Goal: Check status: Check status

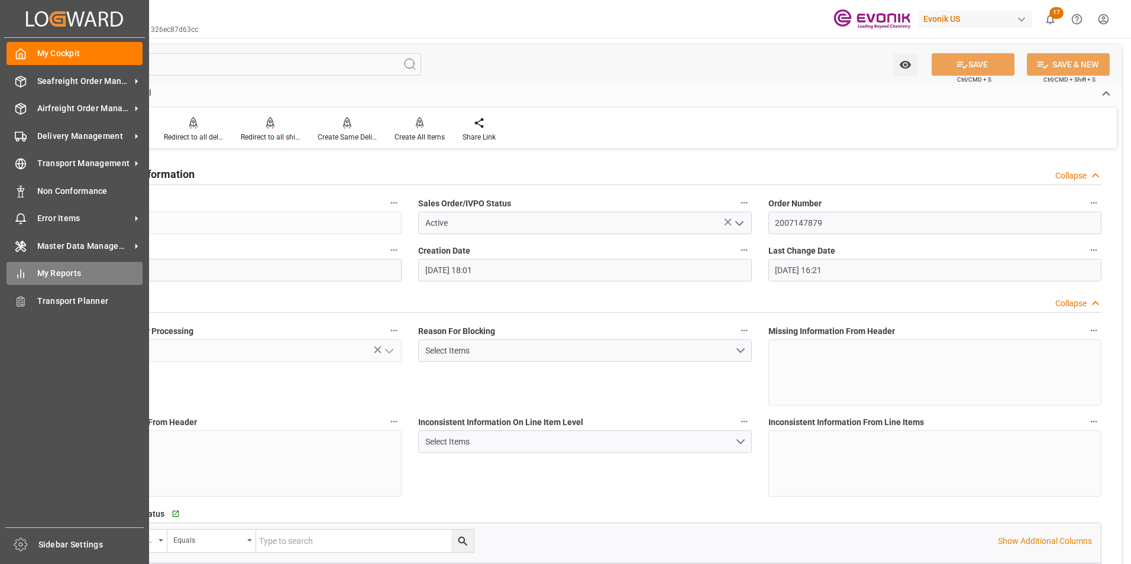
click at [68, 273] on span "My Reports" at bounding box center [90, 273] width 106 height 12
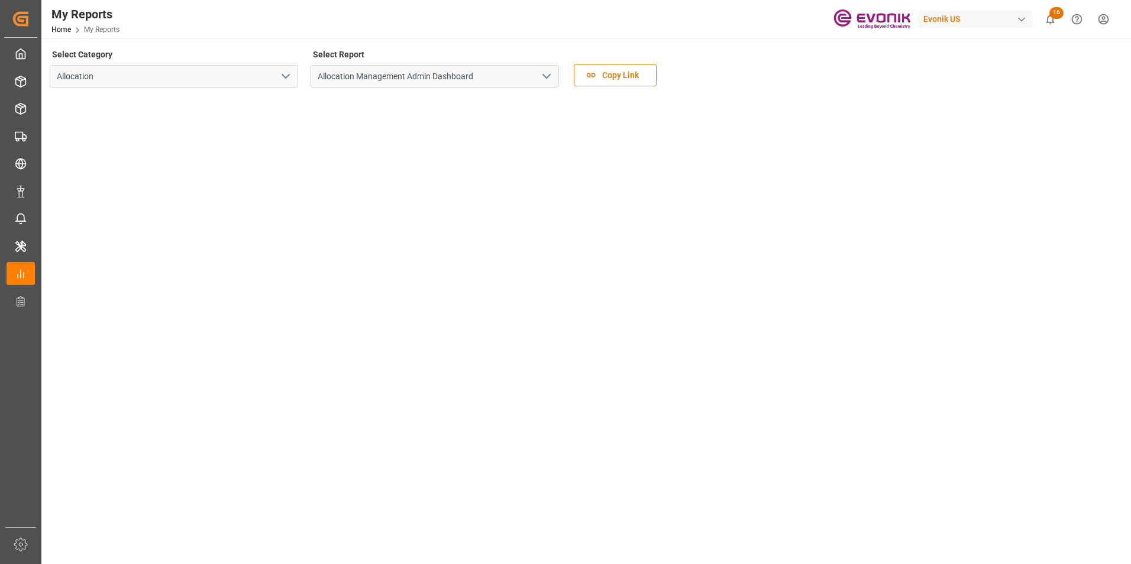
click at [283, 76] on polyline "open menu" at bounding box center [285, 77] width 7 height 4
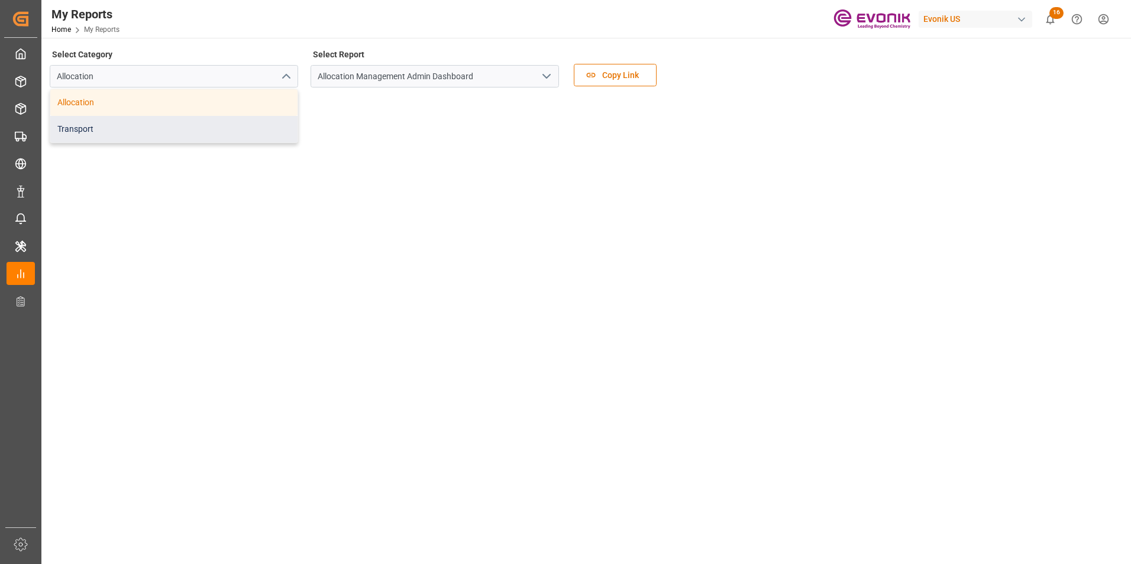
click at [86, 127] on div "Transport" at bounding box center [173, 129] width 247 height 27
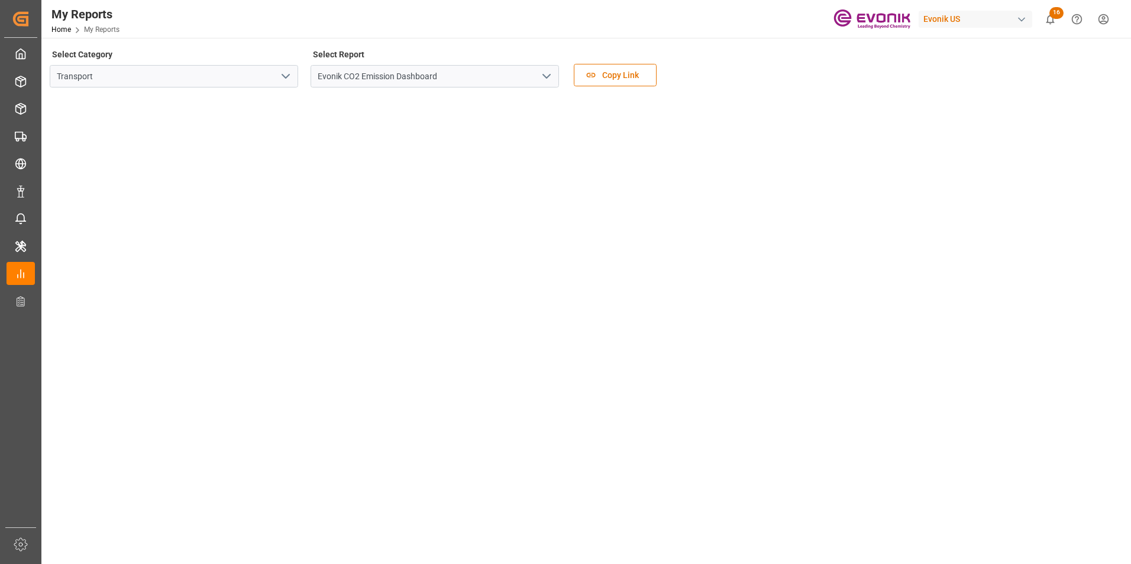
click at [545, 77] on polyline "open menu" at bounding box center [546, 77] width 7 height 4
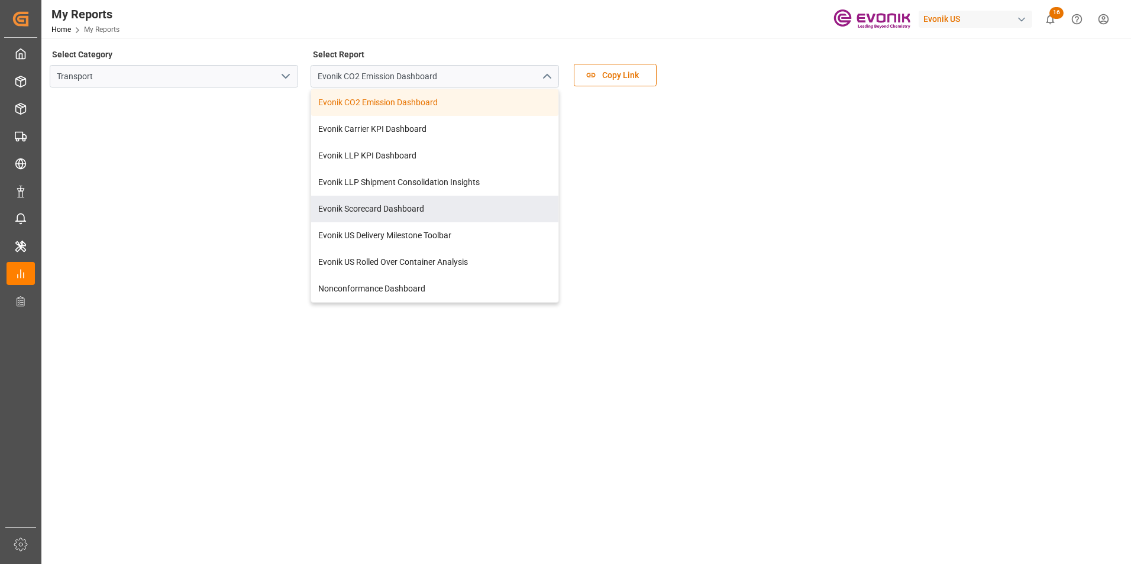
click at [322, 22] on div "My Reports Home My Reports Evonik US 16 Notifications Only show unread All Mark…" at bounding box center [582, 19] width 1098 height 38
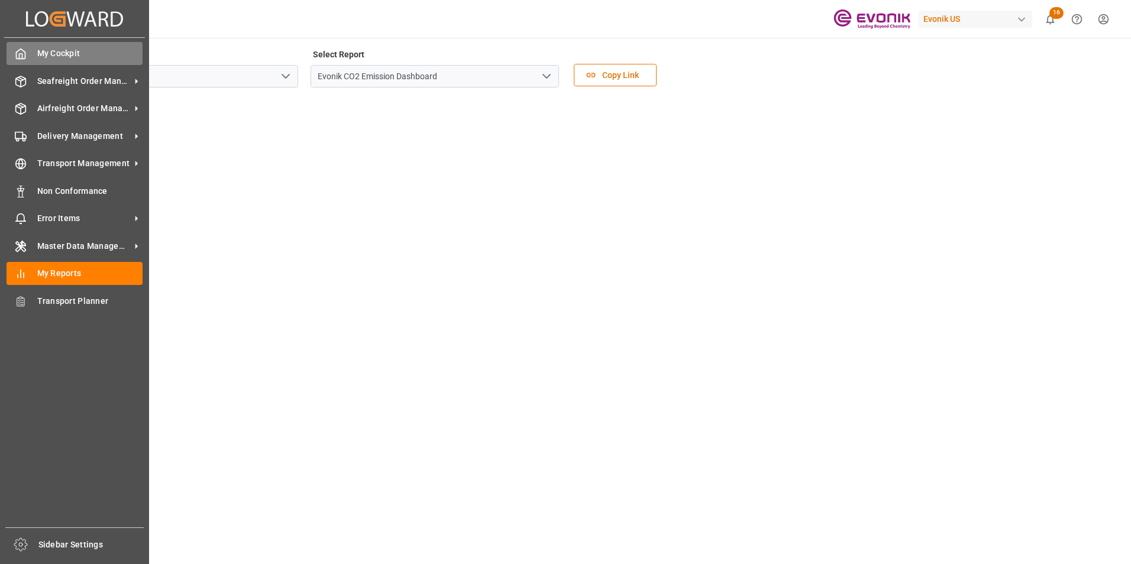
click at [35, 50] on div "My Cockpit My Cockpit" at bounding box center [75, 53] width 136 height 23
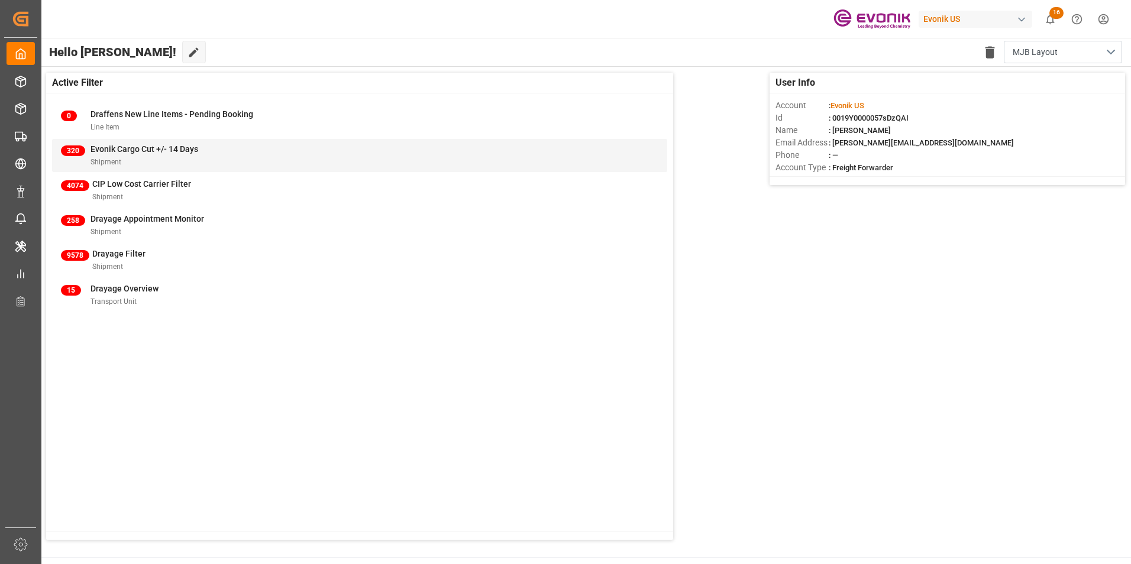
click at [107, 147] on span "Evonik Cargo Cut +/- 14 Days" at bounding box center [144, 148] width 108 height 9
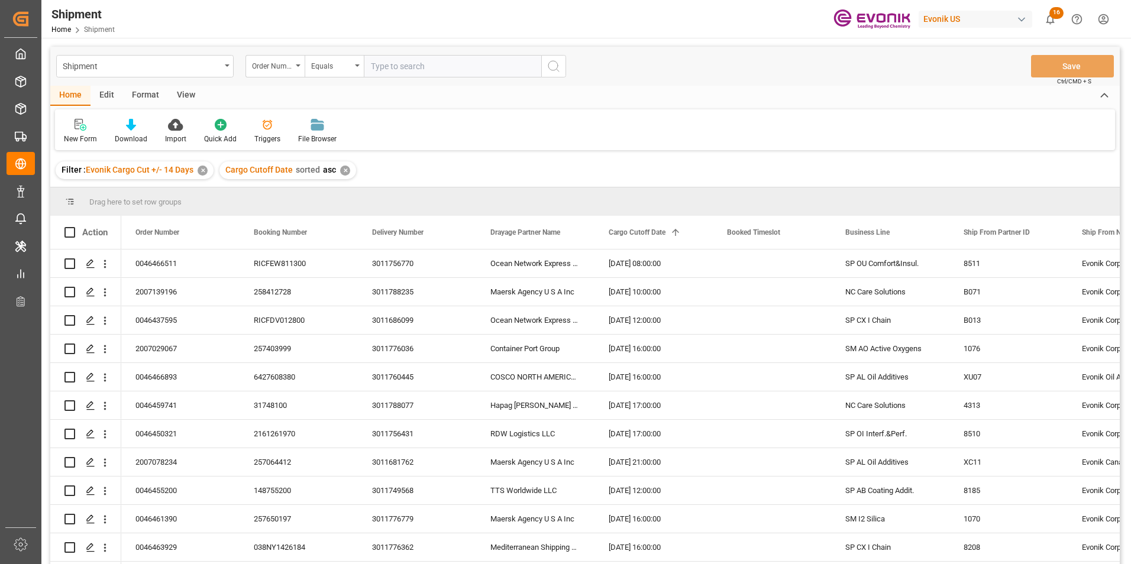
click at [651, 17] on div "Shipment Home Shipment Evonik US 16 Notifications Only show unread All Mark all…" at bounding box center [582, 19] width 1098 height 38
click at [619, 21] on div "Shipment Home Shipment Evonik US 16 Notifications Only show unread All Mark all…" at bounding box center [582, 19] width 1098 height 38
click at [129, 126] on icon at bounding box center [131, 125] width 10 height 12
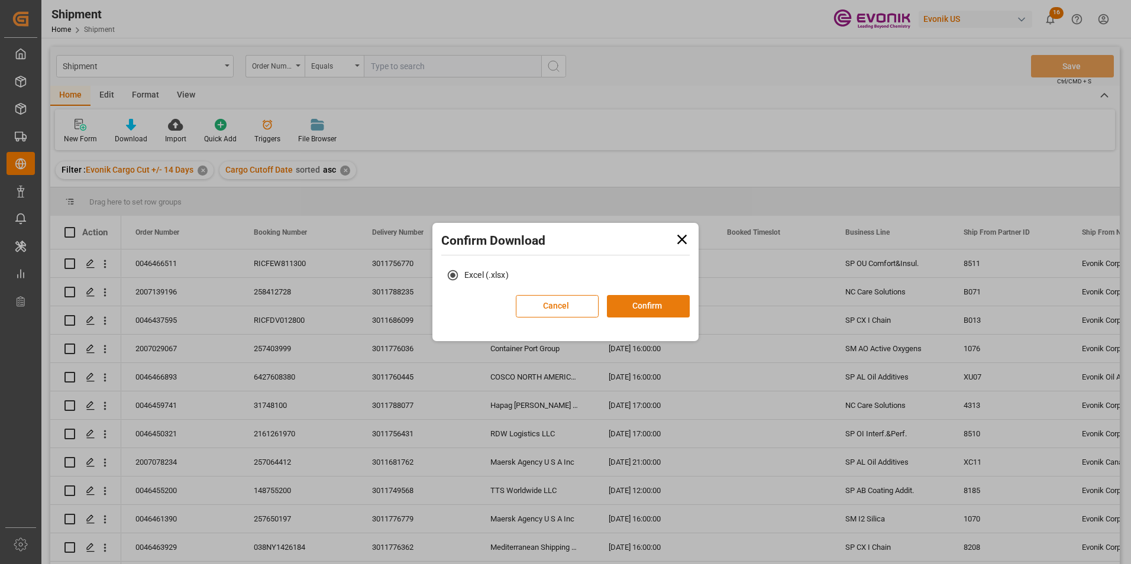
click at [648, 303] on button "Confirm" at bounding box center [648, 306] width 83 height 22
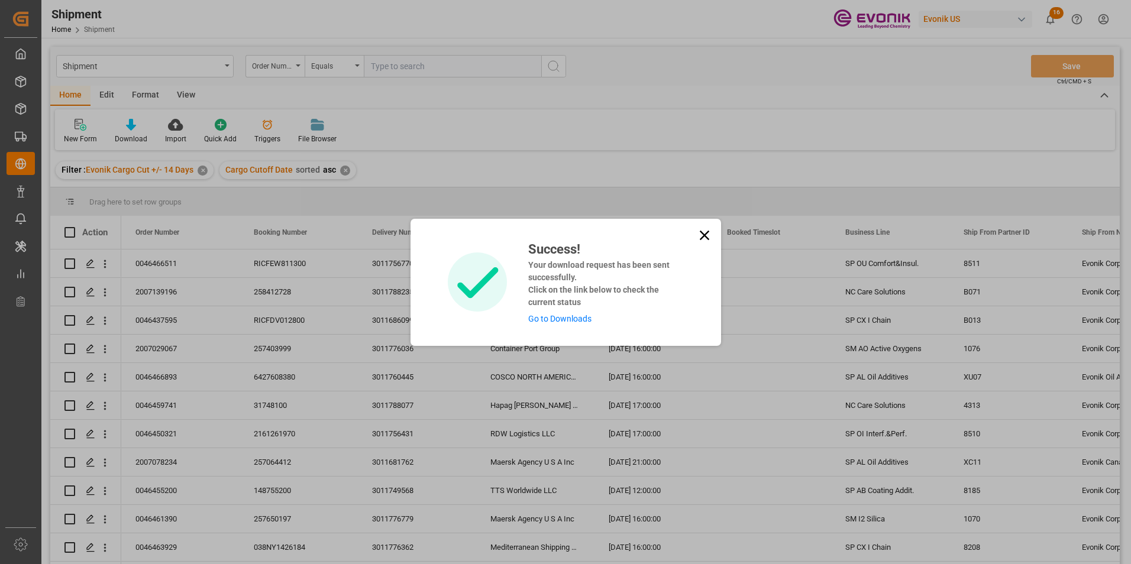
click at [555, 318] on link "Go to Downloads" at bounding box center [559, 318] width 63 height 9
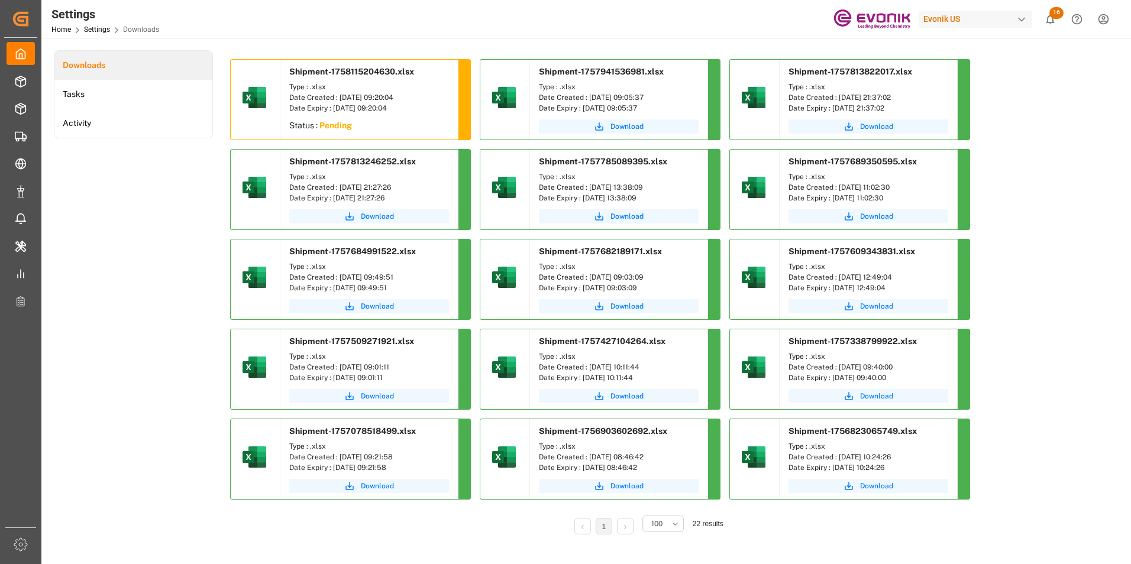
click at [484, 16] on div "Settings Home Settings Downloads Evonik US 16 Notifications Only show unread Al…" at bounding box center [582, 19] width 1098 height 38
click at [579, 18] on div "Settings Home Settings Downloads Evonik US 16 Notifications Only show unread Al…" at bounding box center [582, 19] width 1098 height 38
click at [456, 22] on div "Settings Home Settings Downloads Evonik US 16 Notifications Only show unread Al…" at bounding box center [582, 19] width 1098 height 38
click at [580, 15] on div "Settings Home Settings Downloads Evonik US 16 Notifications Only show unread Al…" at bounding box center [582, 19] width 1098 height 38
click at [556, 23] on div "Settings Home Settings Downloads Evonik US 16 Notifications Only show unread Al…" at bounding box center [582, 19] width 1098 height 38
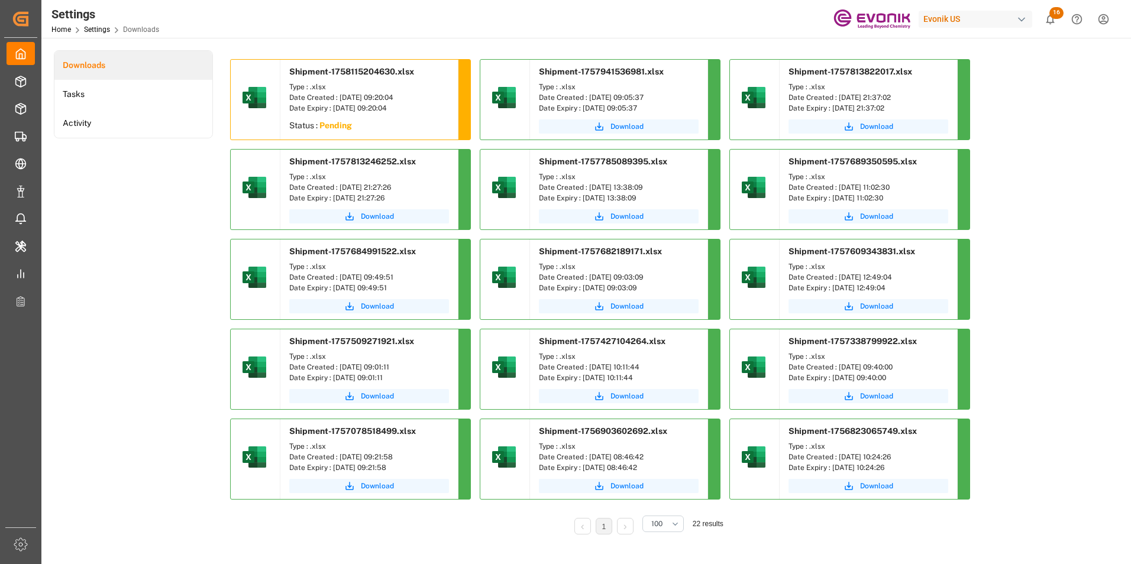
click at [524, 20] on div "Settings Home Settings Downloads Evonik US 16 Notifications Only show unread Al…" at bounding box center [582, 19] width 1098 height 38
click at [514, 13] on div "Settings Home Settings Downloads Evonik US 16 Notifications Only show unread Al…" at bounding box center [582, 19] width 1098 height 38
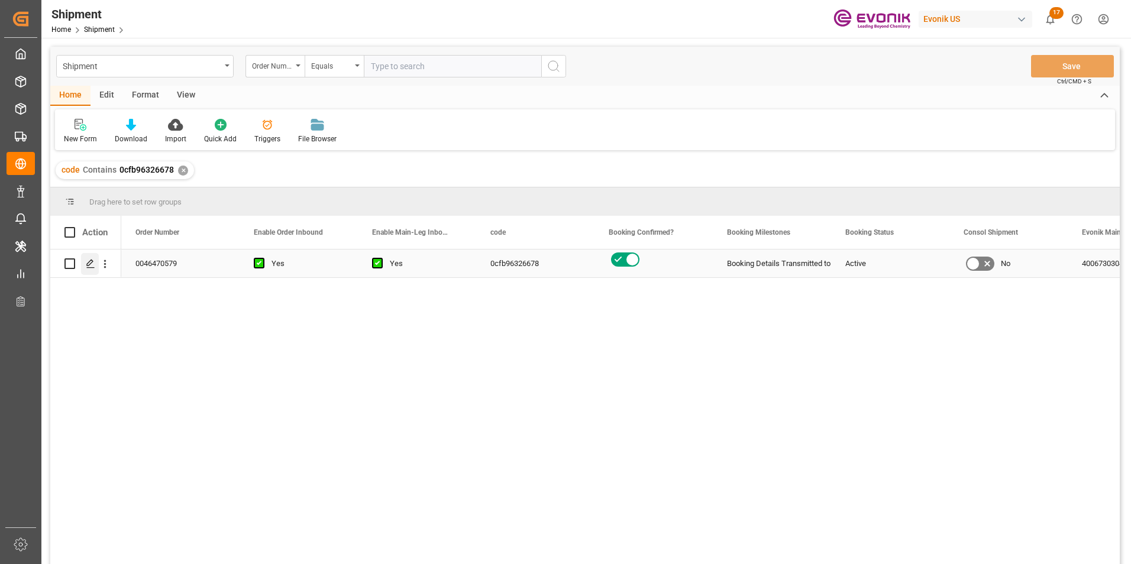
click at [89, 262] on polygon "Press SPACE to select this row." at bounding box center [90, 263] width 6 height 6
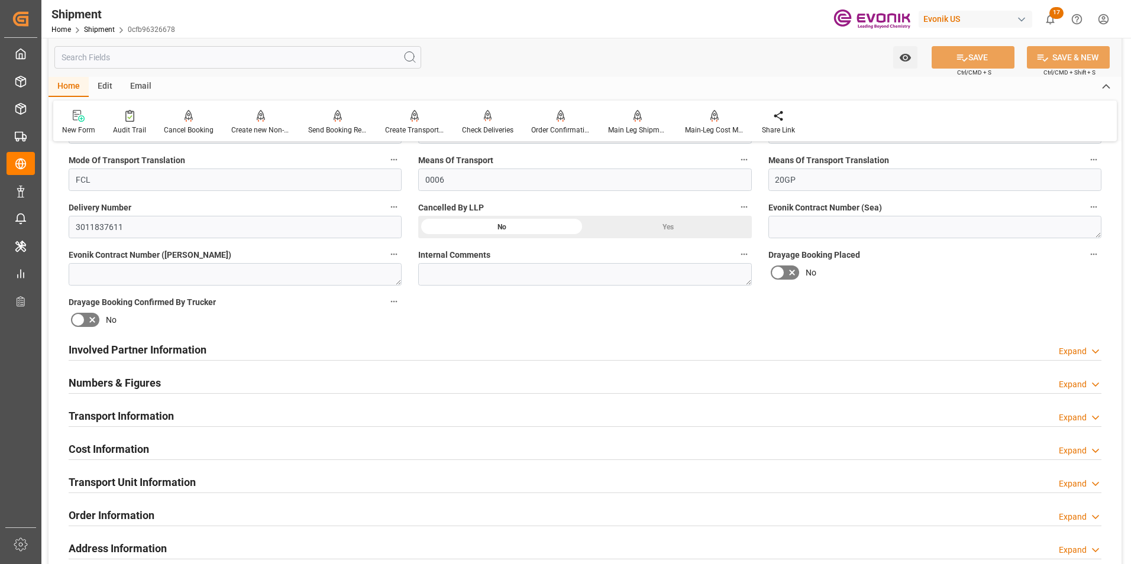
scroll to position [532, 0]
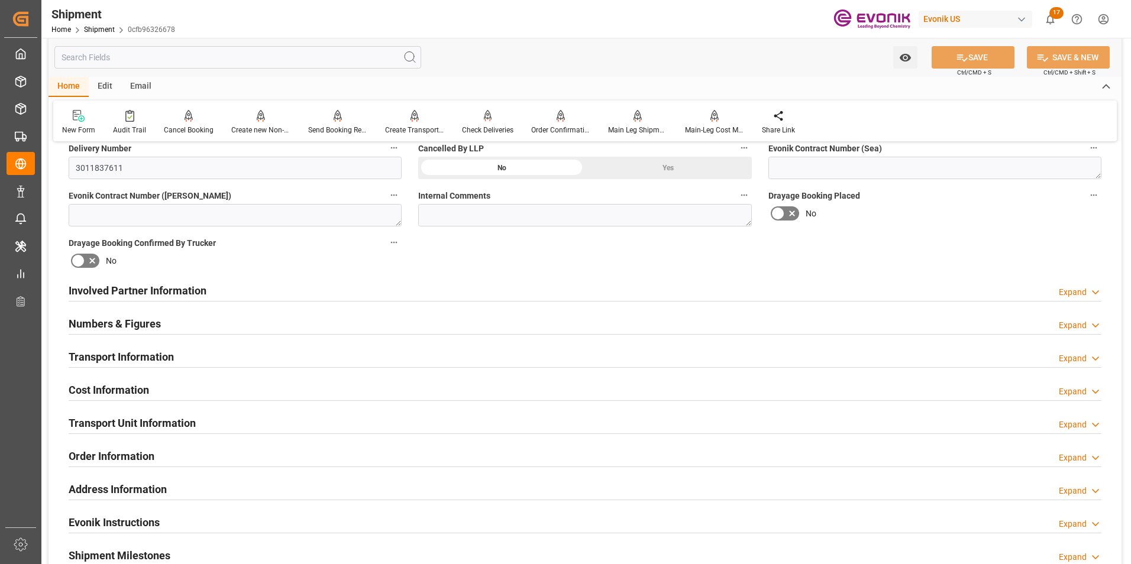
click at [451, 351] on div "Transport Information Expand" at bounding box center [585, 356] width 1033 height 22
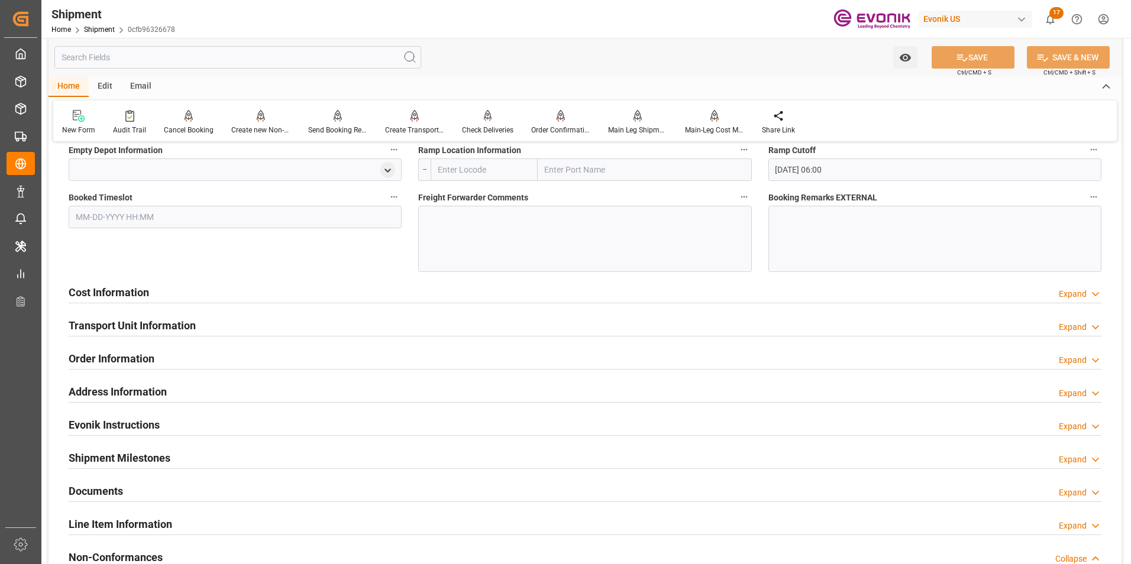
scroll to position [1005, 0]
click at [448, 322] on div "Transport Unit Information Expand" at bounding box center [585, 324] width 1033 height 22
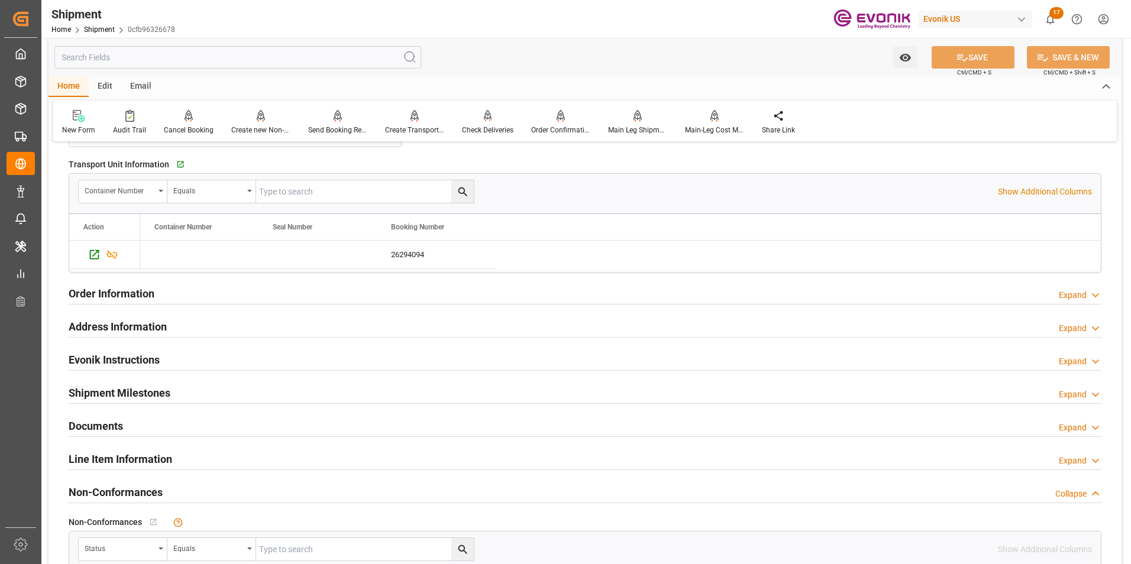
scroll to position [1301, 0]
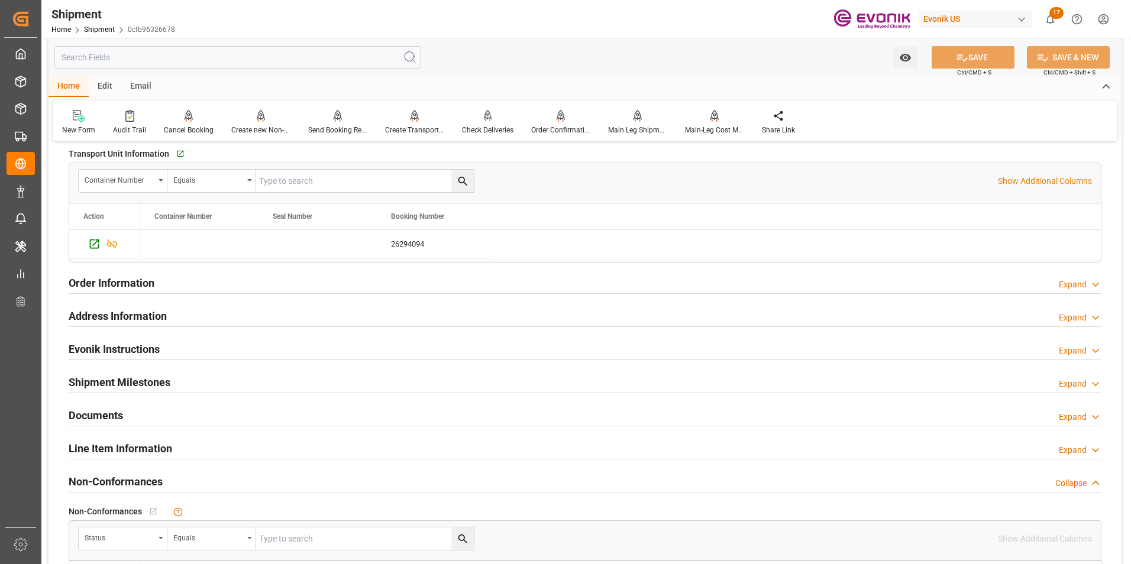
click at [483, 286] on div "Order Information Expand" at bounding box center [585, 282] width 1033 height 22
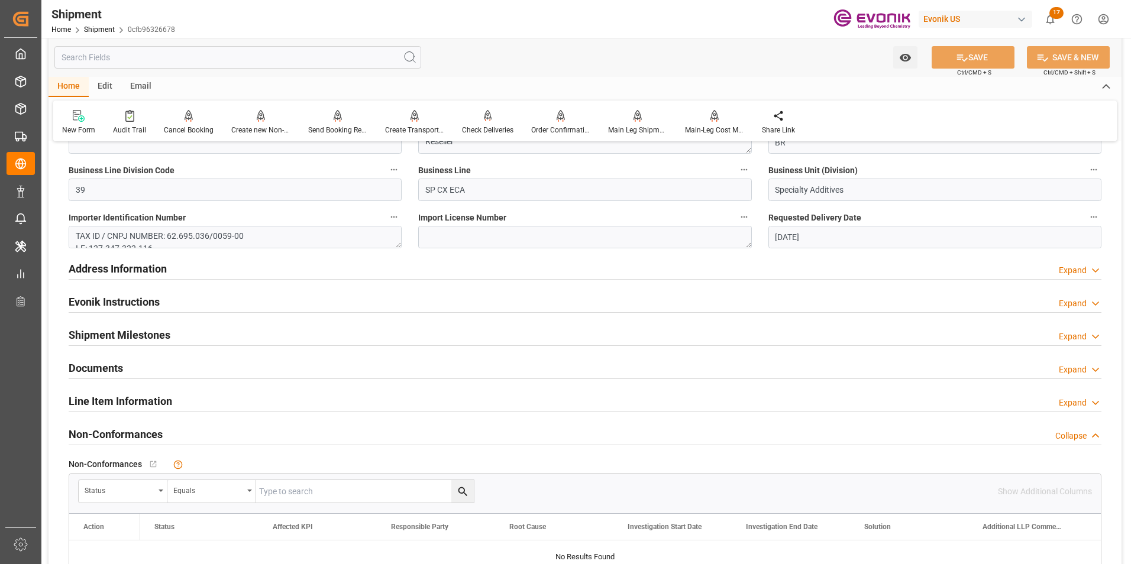
scroll to position [1597, 0]
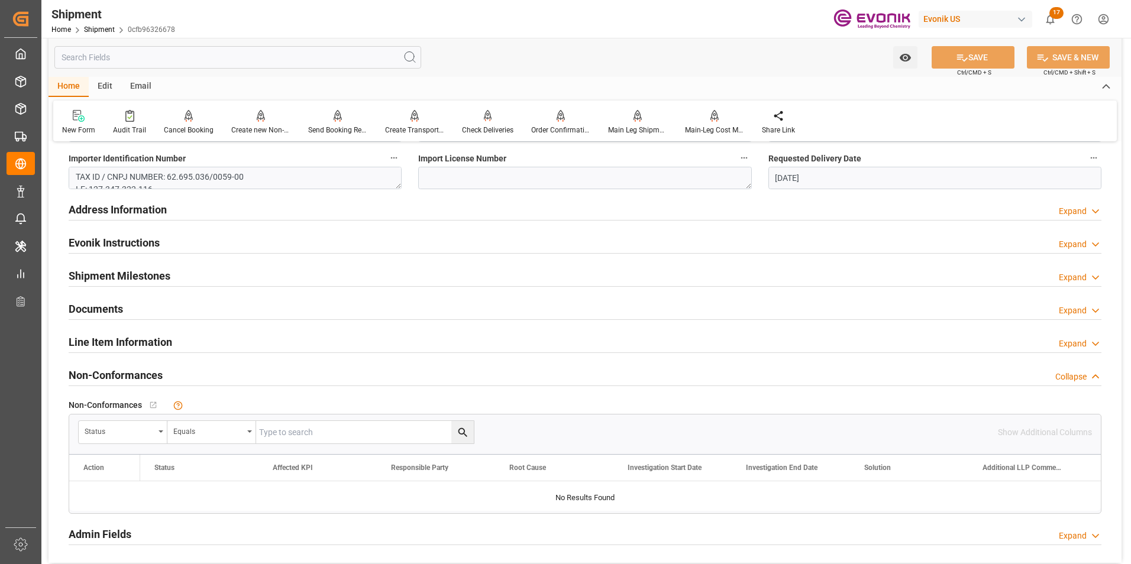
click at [466, 342] on div "Line Item Information Expand" at bounding box center [585, 341] width 1033 height 22
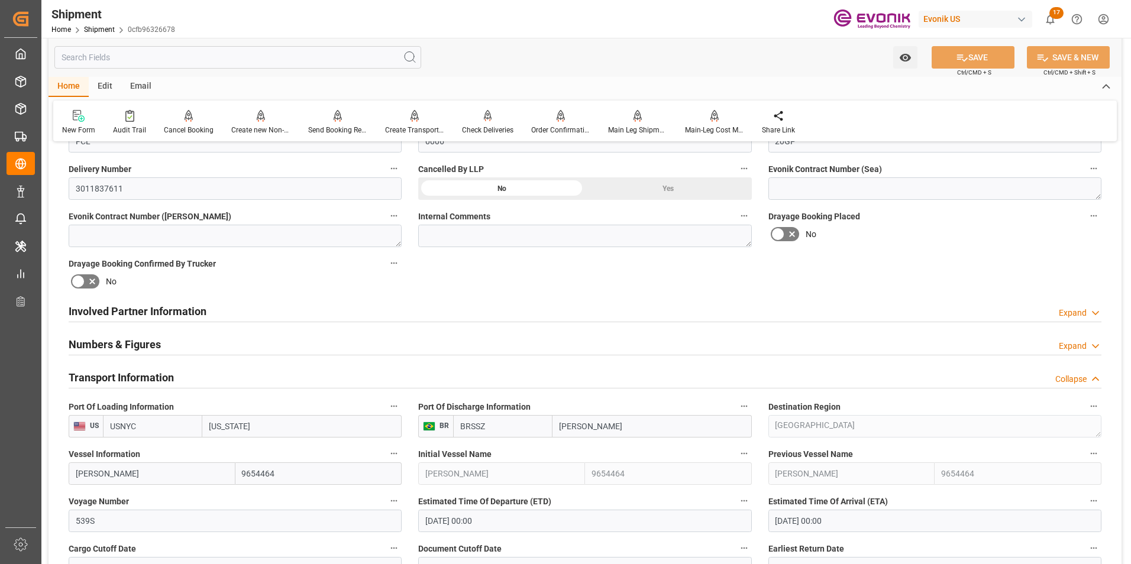
scroll to position [532, 0]
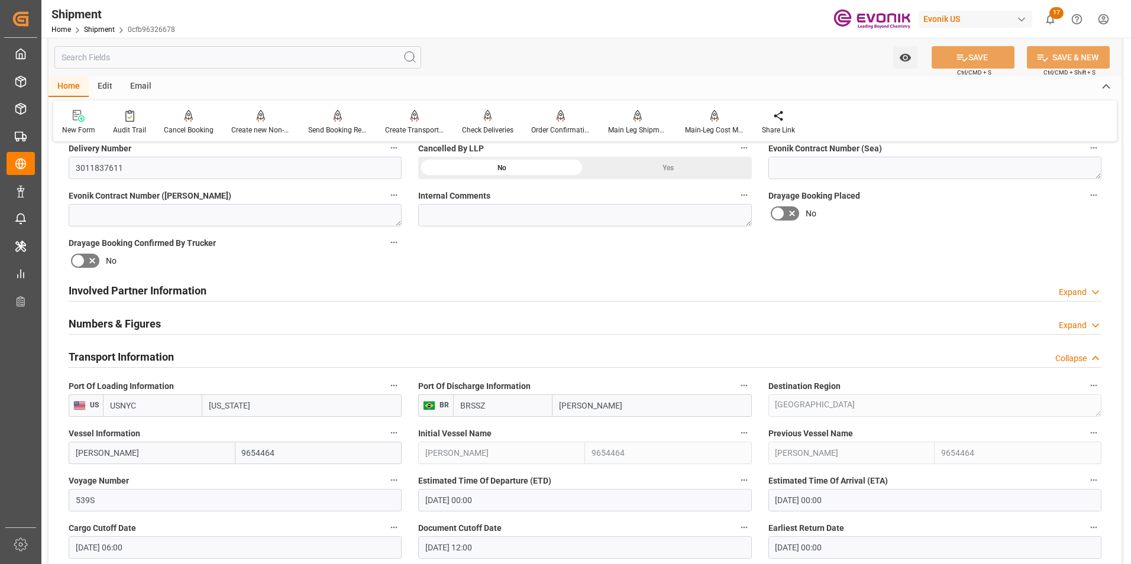
click at [372, 322] on div "Numbers & Figures Expand" at bounding box center [585, 323] width 1033 height 22
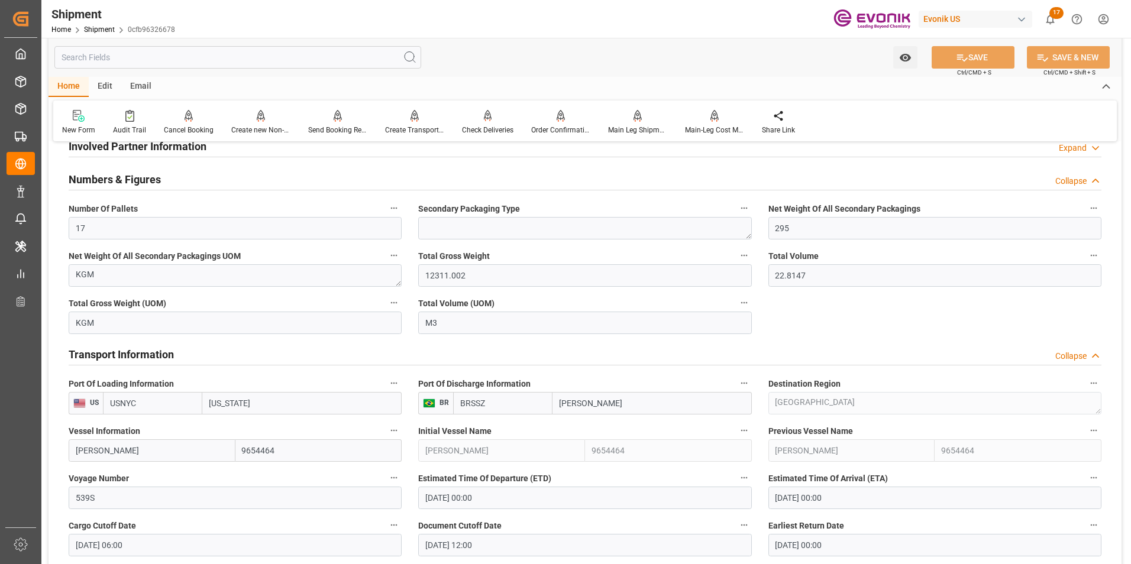
scroll to position [591, 0]
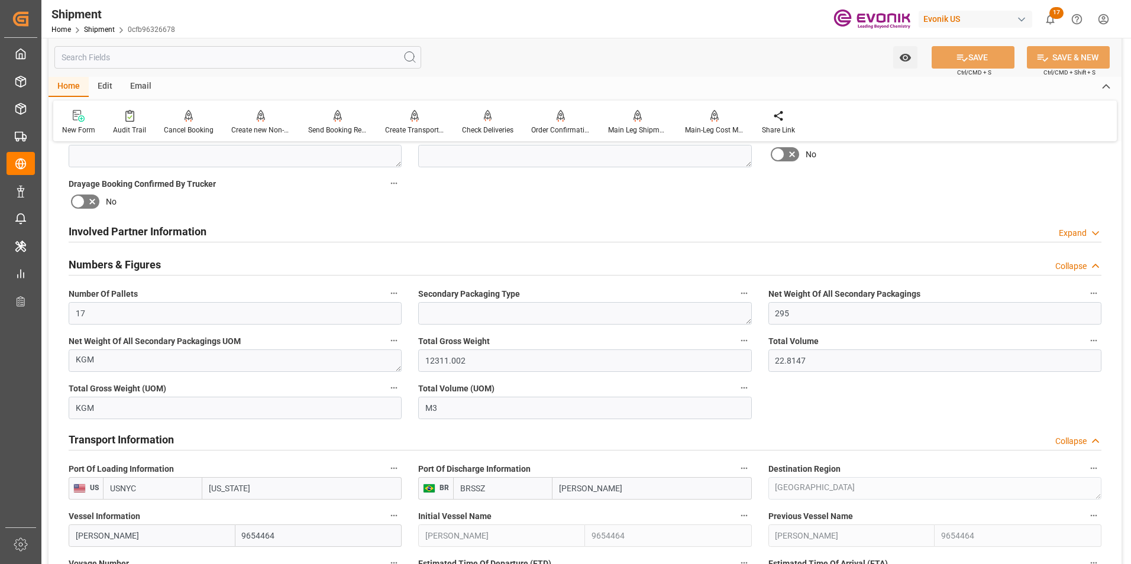
click at [213, 227] on div "Involved Partner Information Expand" at bounding box center [585, 230] width 1033 height 22
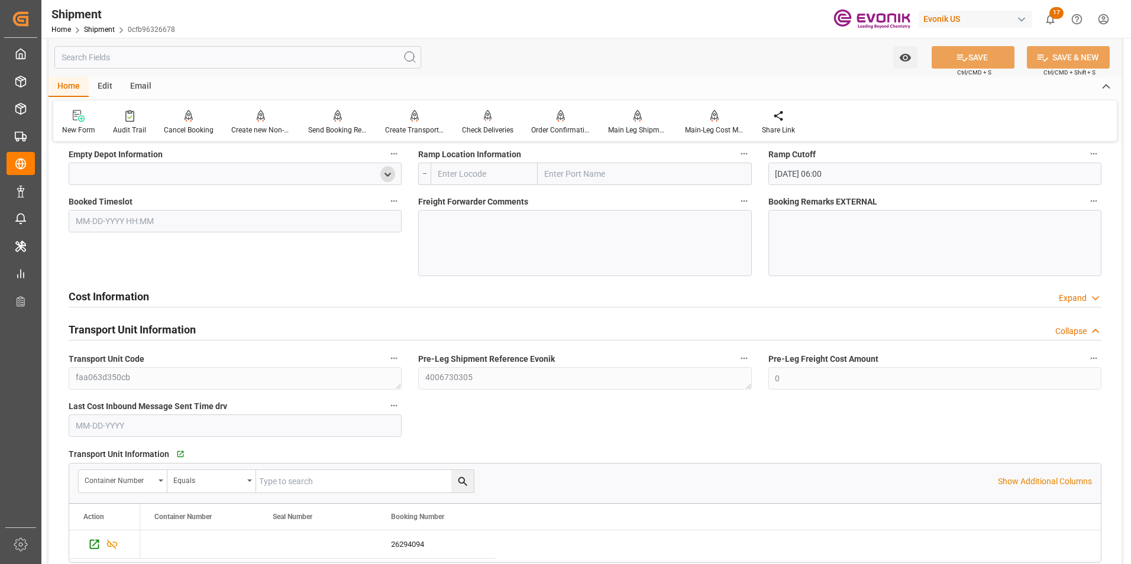
scroll to position [1242, 0]
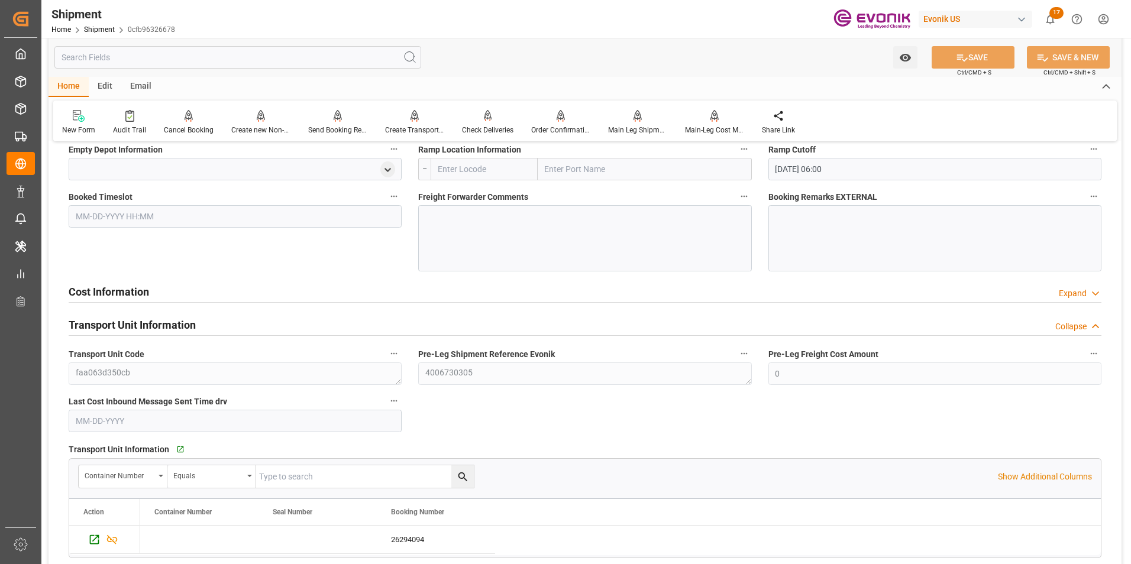
click at [132, 287] on h2 "Cost Information" at bounding box center [109, 292] width 80 height 16
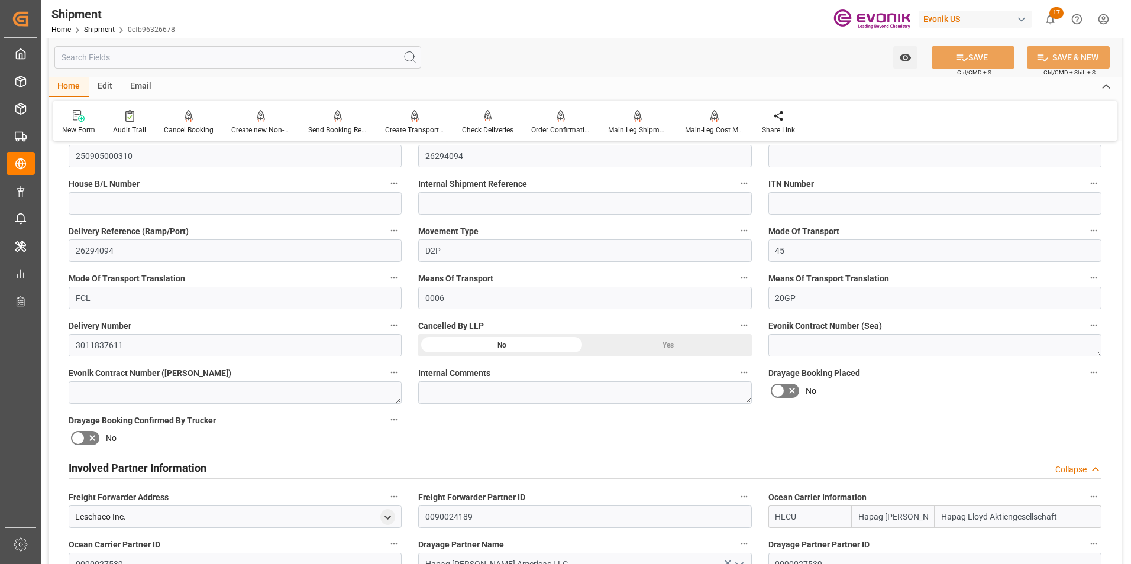
scroll to position [0, 0]
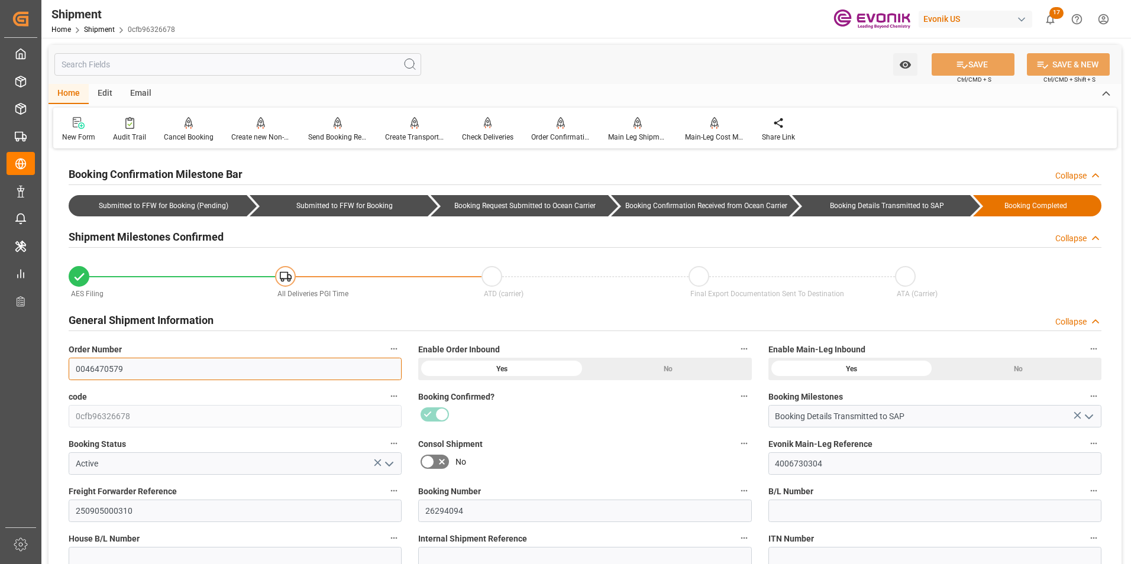
drag, startPoint x: 128, startPoint y: 368, endPoint x: 83, endPoint y: 368, distance: 44.9
click at [83, 368] on input "0046470579" at bounding box center [235, 369] width 333 height 22
